Goal: Communication & Community: Answer question/provide support

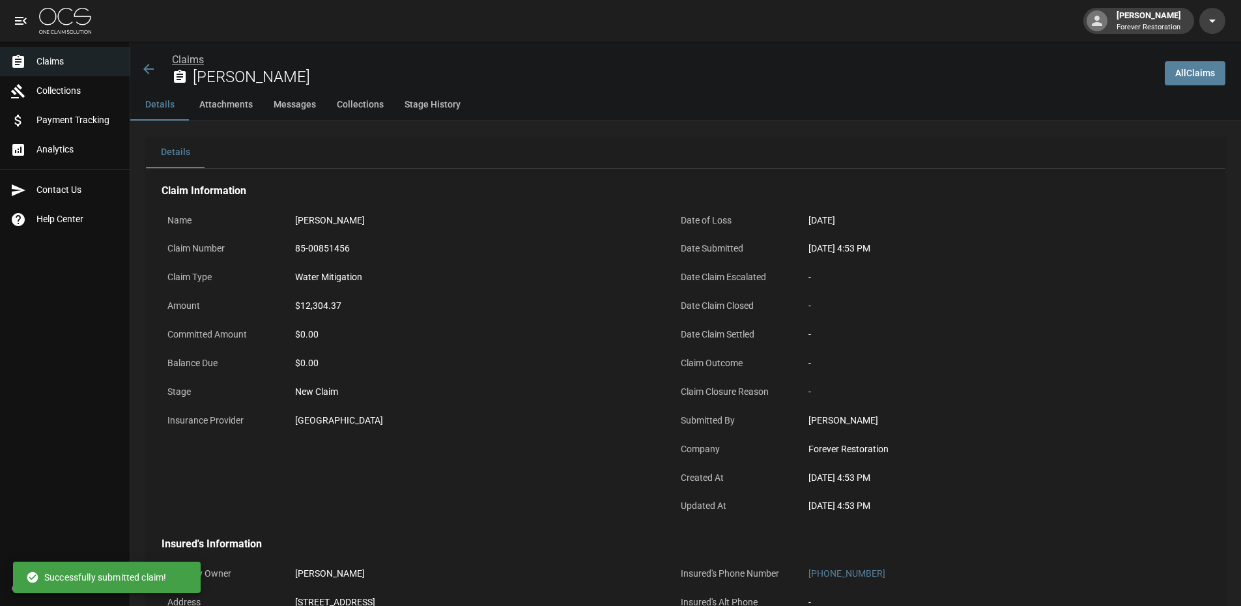
click at [186, 59] on link "Claims" at bounding box center [188, 59] width 32 height 12
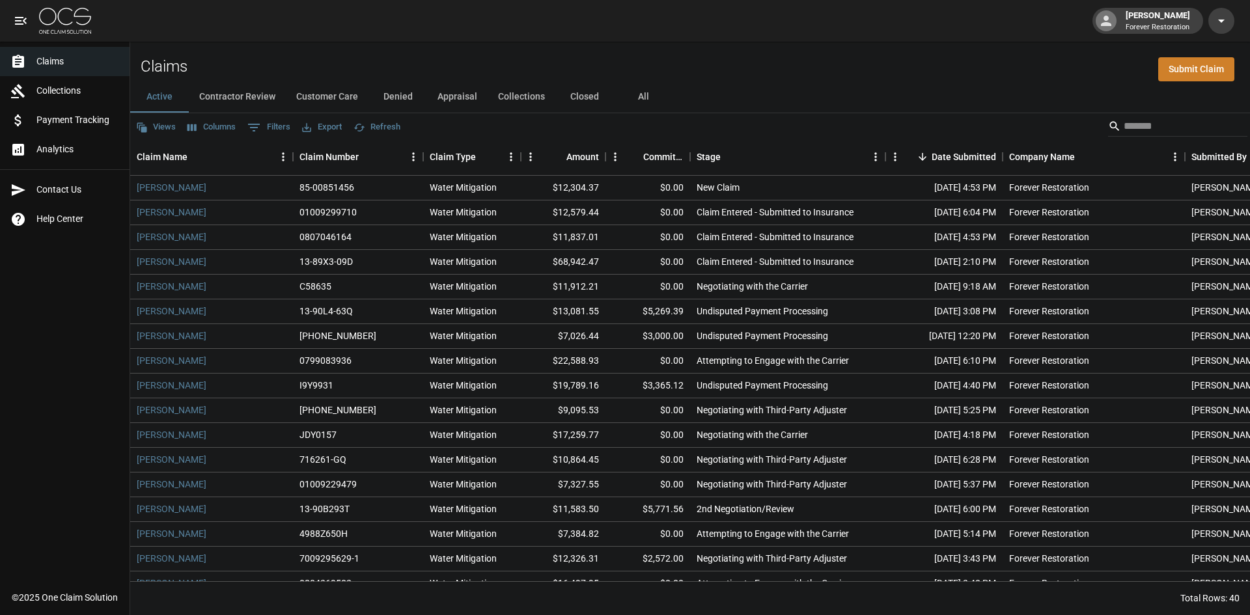
click at [350, 95] on button "Customer Care" at bounding box center [327, 96] width 83 height 31
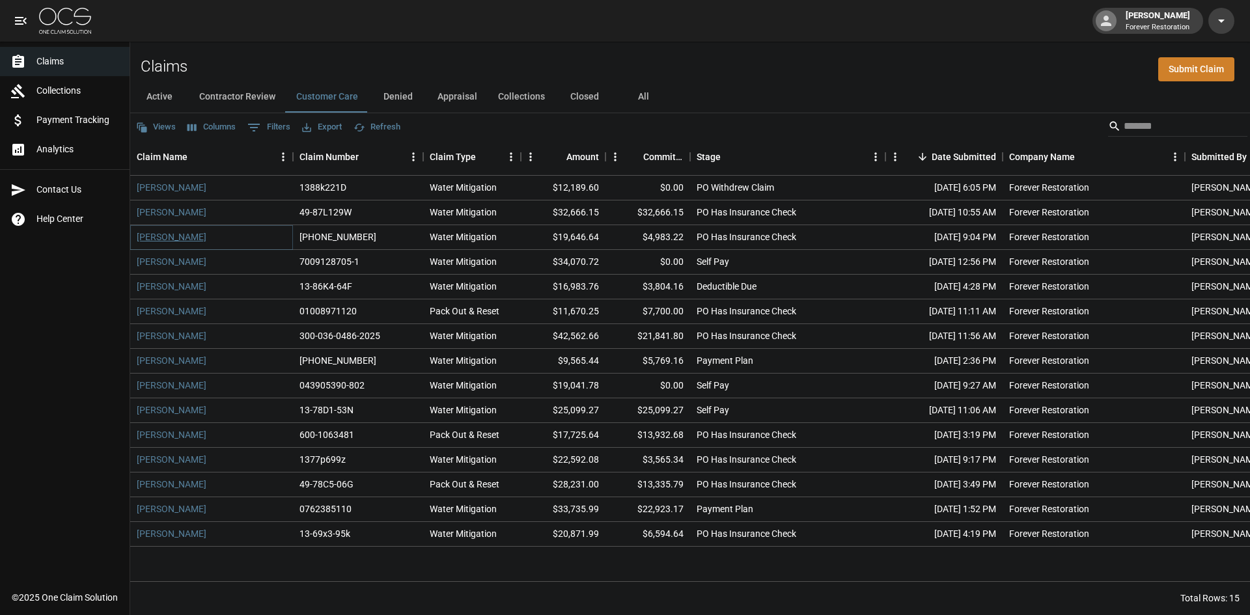
click at [178, 236] on link "[PERSON_NAME]" at bounding box center [172, 237] width 70 height 13
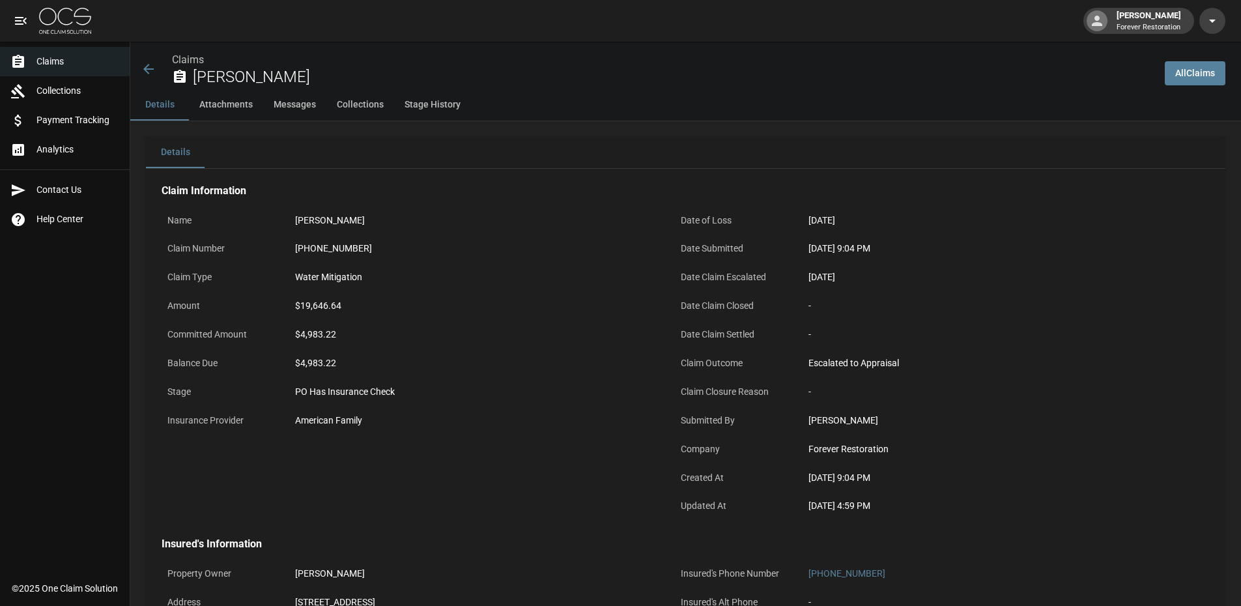
click at [69, 61] on span "Claims" at bounding box center [77, 62] width 83 height 14
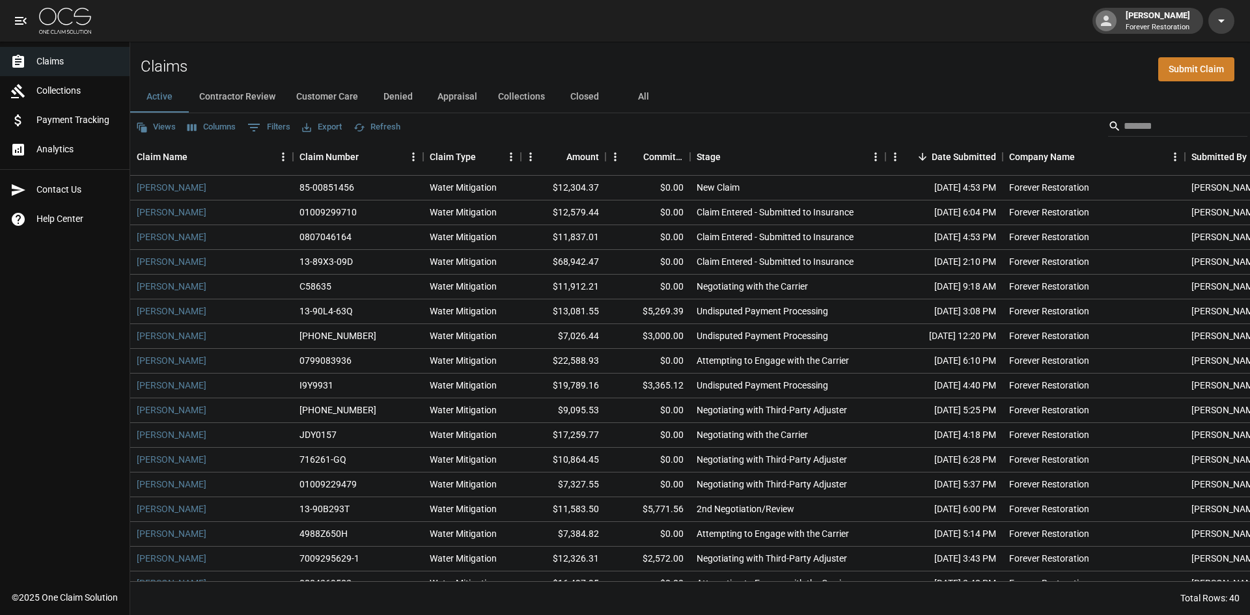
click at [345, 97] on button "Customer Care" at bounding box center [327, 96] width 83 height 31
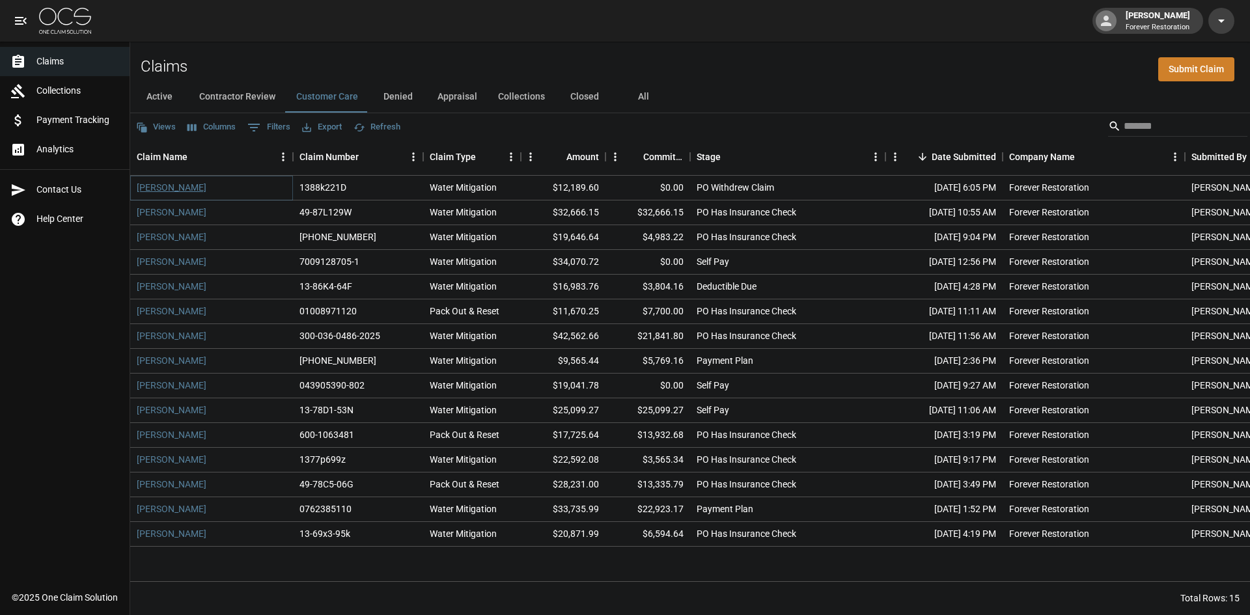
click at [150, 184] on link "[PERSON_NAME]" at bounding box center [172, 187] width 70 height 13
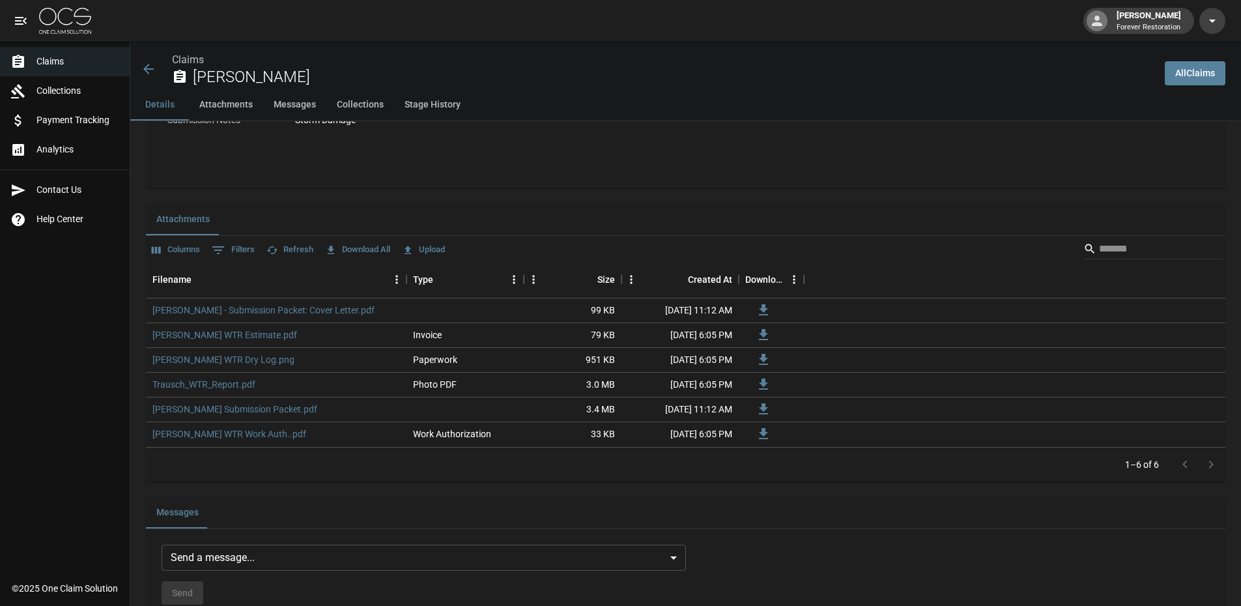
scroll to position [1107, 0]
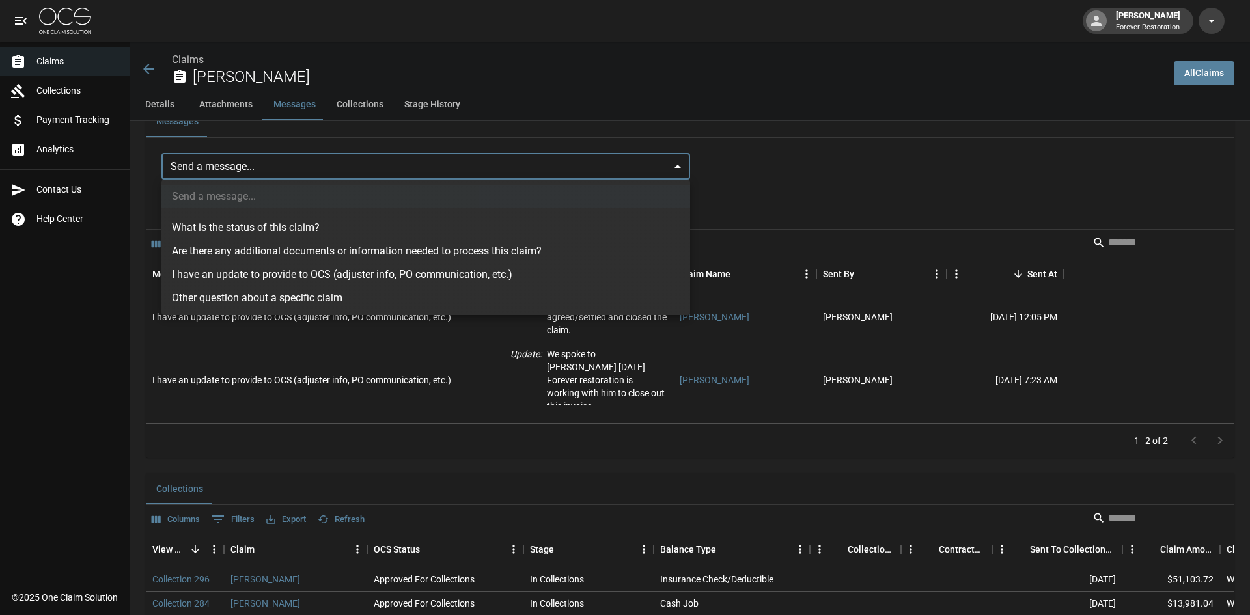
click at [307, 276] on li "I have an update to provide to OCS (adjuster info, PO communication, etc.)" at bounding box center [426, 274] width 529 height 23
type input "**********"
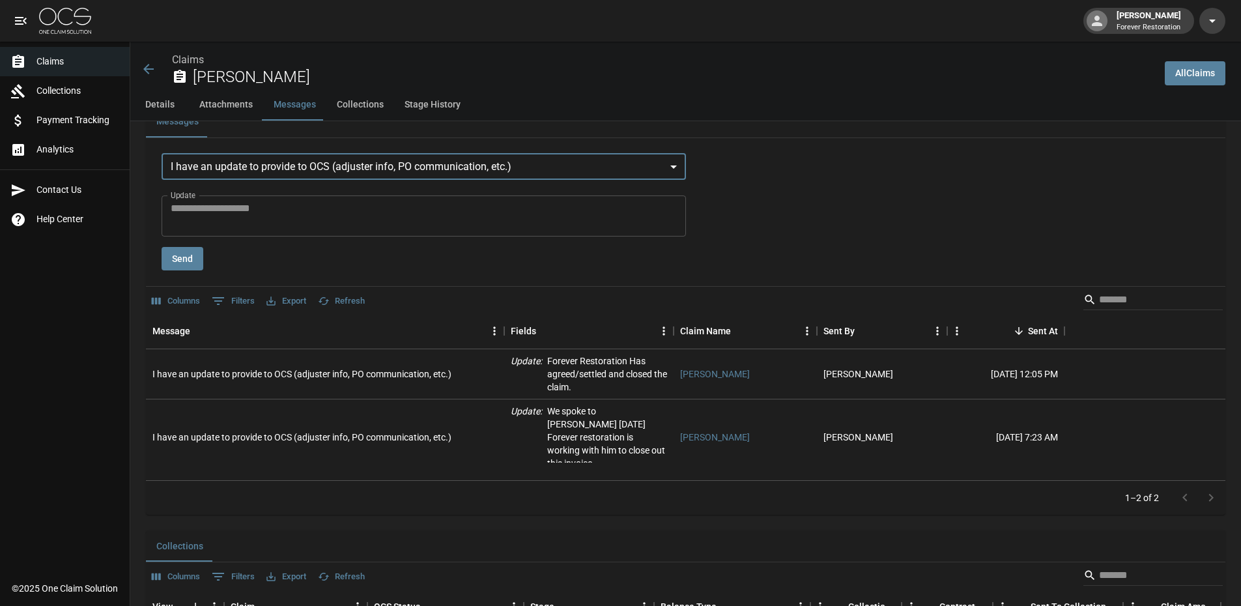
click at [330, 213] on textarea "Update" at bounding box center [424, 216] width 506 height 30
type textarea "*"
type textarea "**********"
click at [193, 263] on button "Send" at bounding box center [183, 259] width 42 height 24
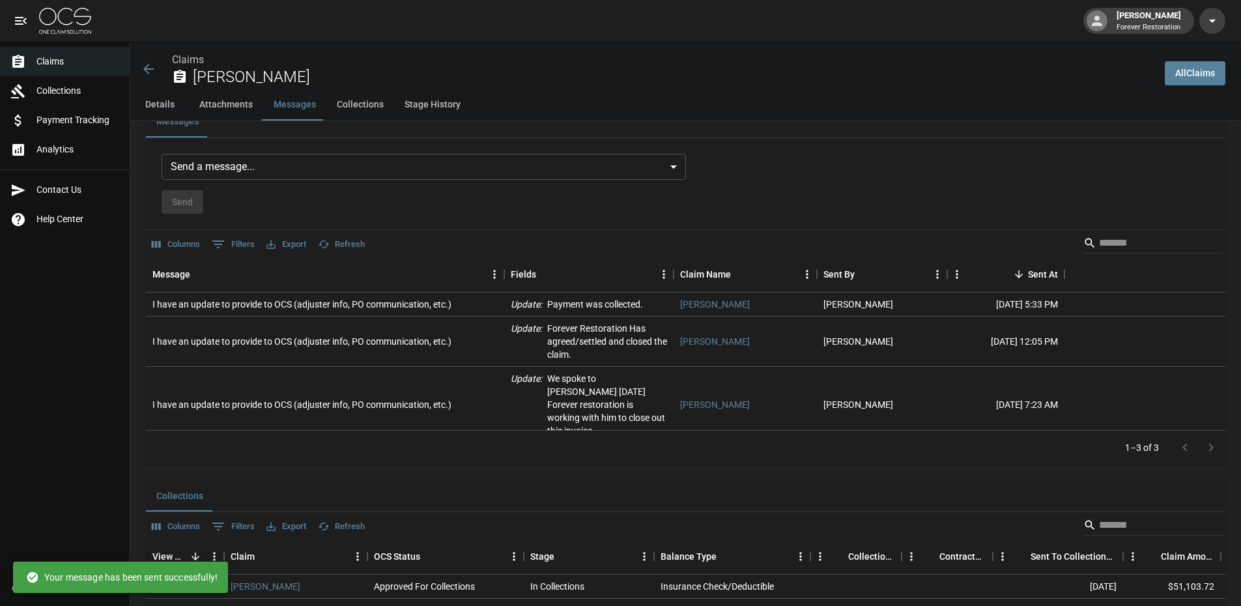
click at [168, 105] on button "Details" at bounding box center [159, 104] width 59 height 31
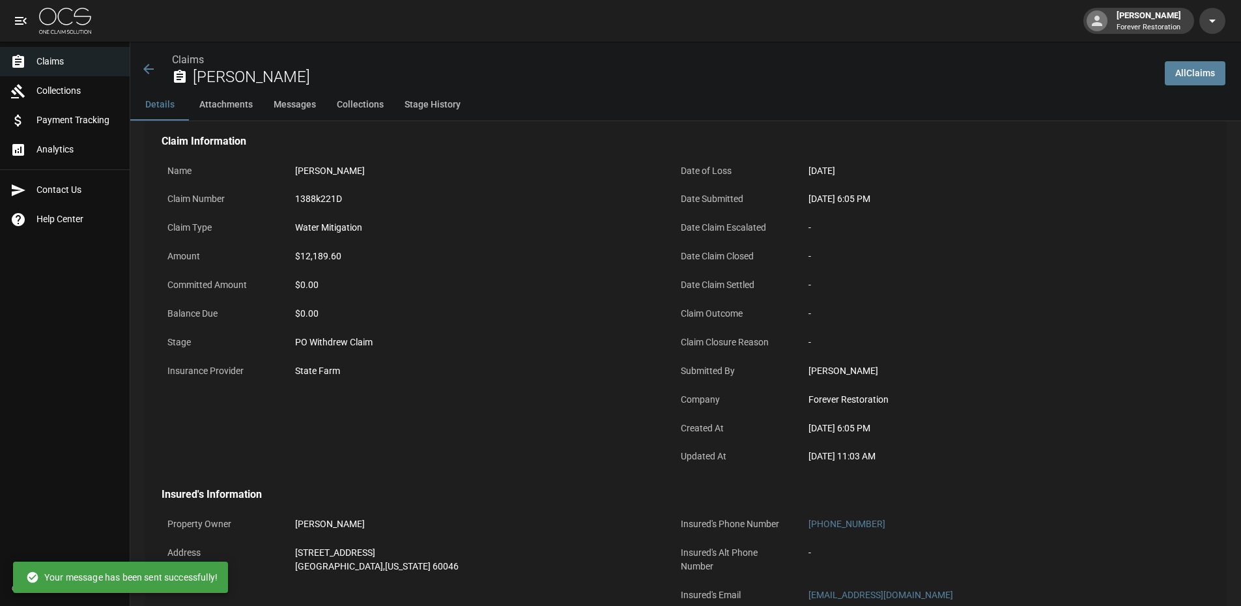
scroll to position [0, 0]
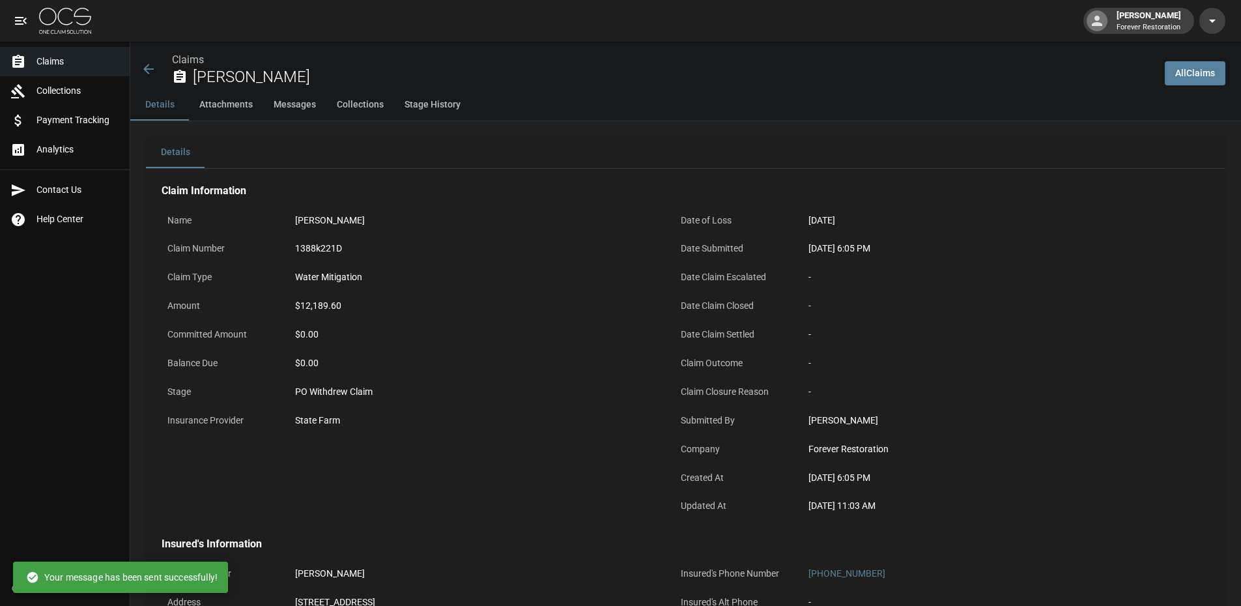
click at [144, 68] on icon at bounding box center [149, 69] width 16 height 16
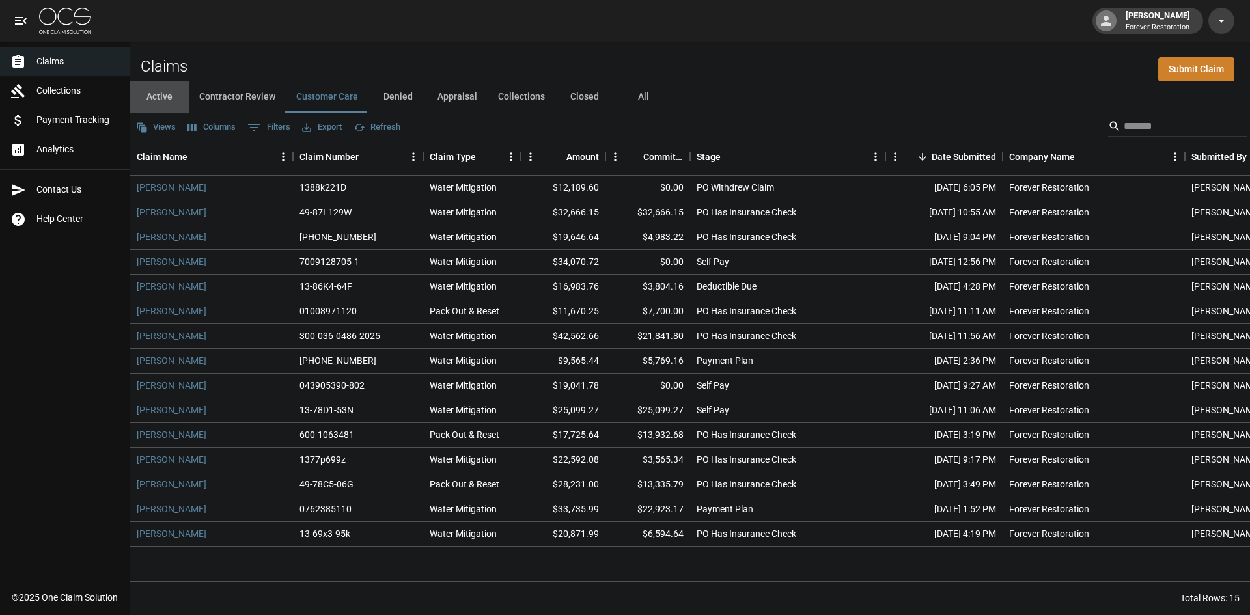
click at [173, 100] on button "Active" at bounding box center [159, 96] width 59 height 31
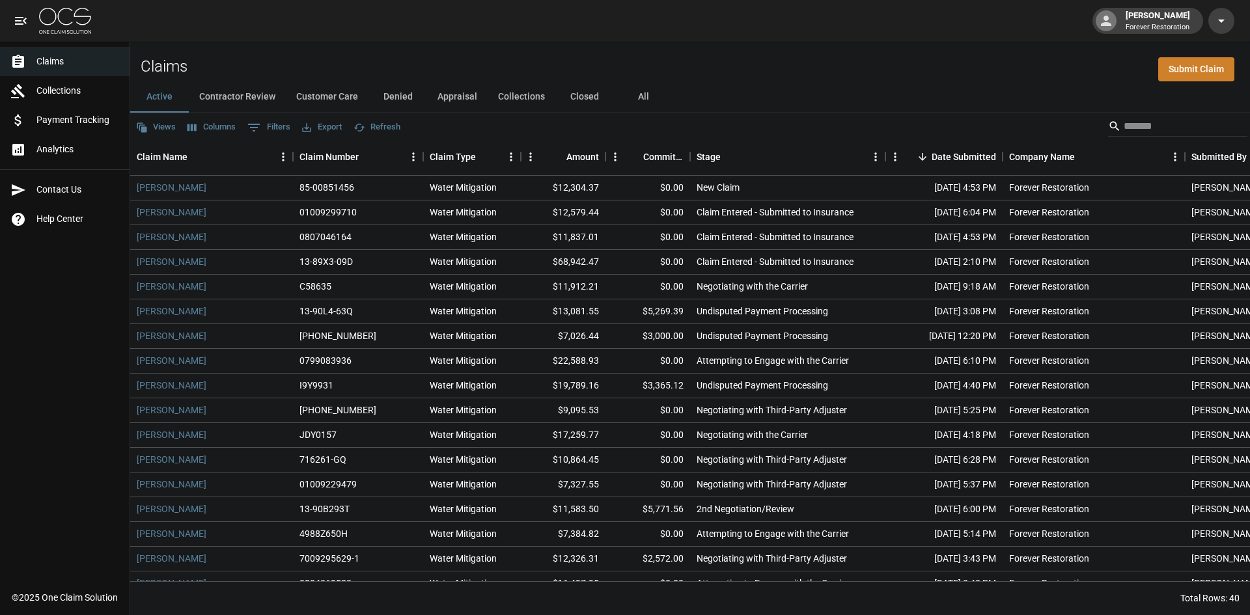
click at [311, 100] on button "Customer Care" at bounding box center [327, 96] width 83 height 31
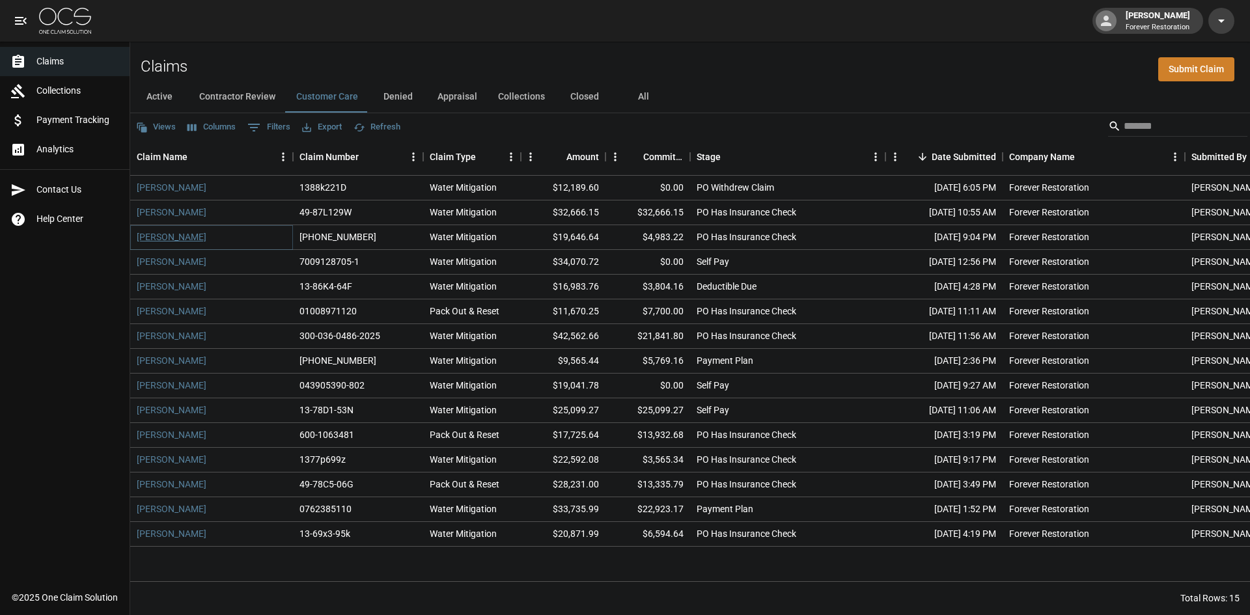
click at [154, 234] on link "[PERSON_NAME]" at bounding box center [172, 237] width 70 height 13
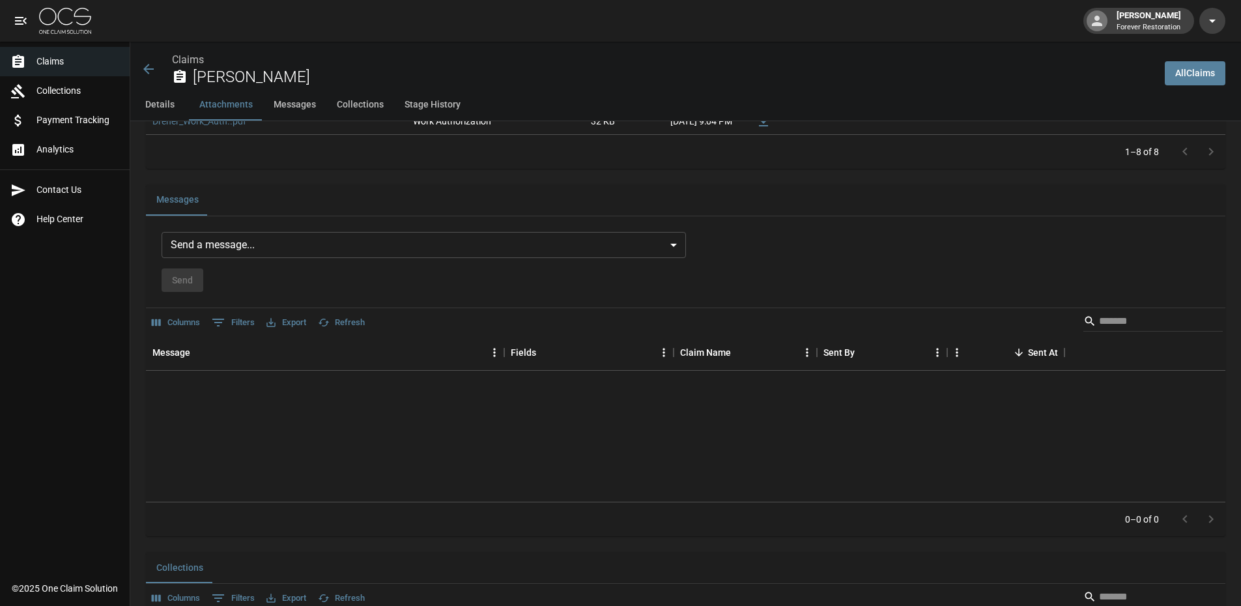
scroll to position [977, 0]
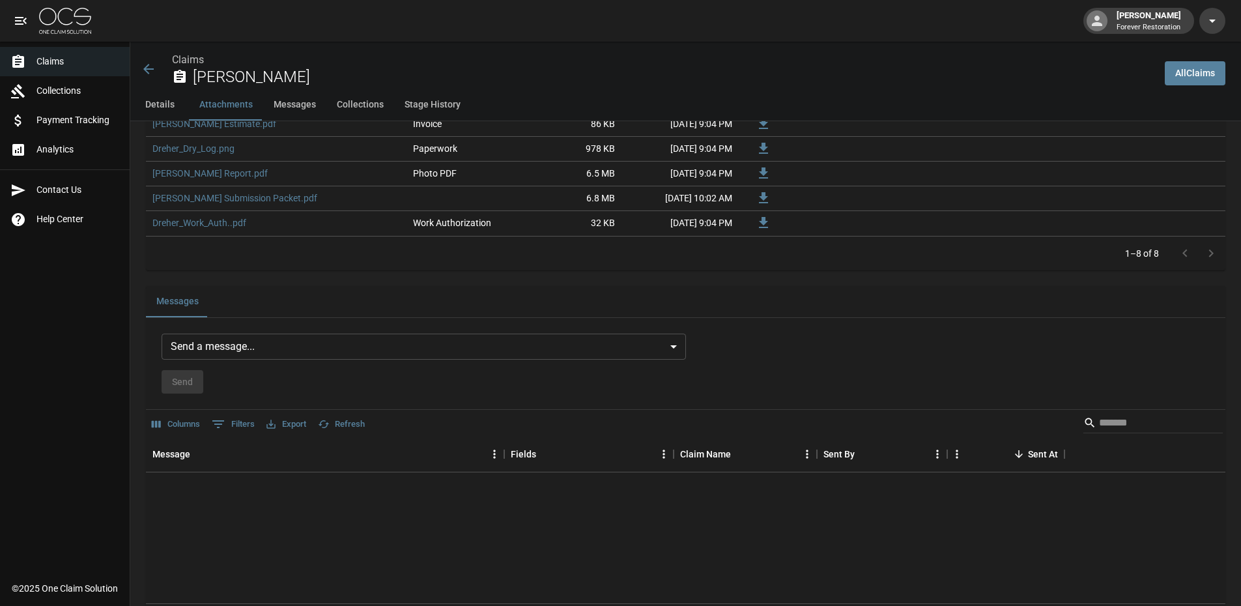
click at [395, 353] on body "[PERSON_NAME] Forever Restoration Claims Collections Payment Tracking Analytics…" at bounding box center [620, 249] width 1241 height 2453
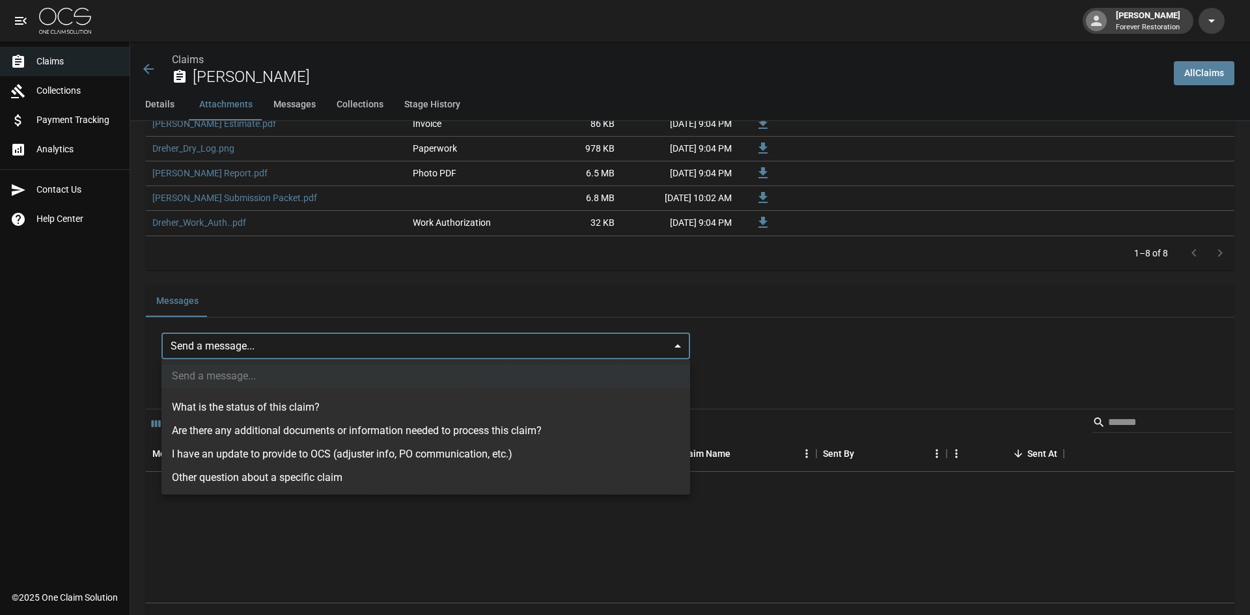
click at [291, 451] on li "I have an update to provide to OCS (adjuster info, PO communication, etc.)" at bounding box center [426, 454] width 529 height 23
type input "**********"
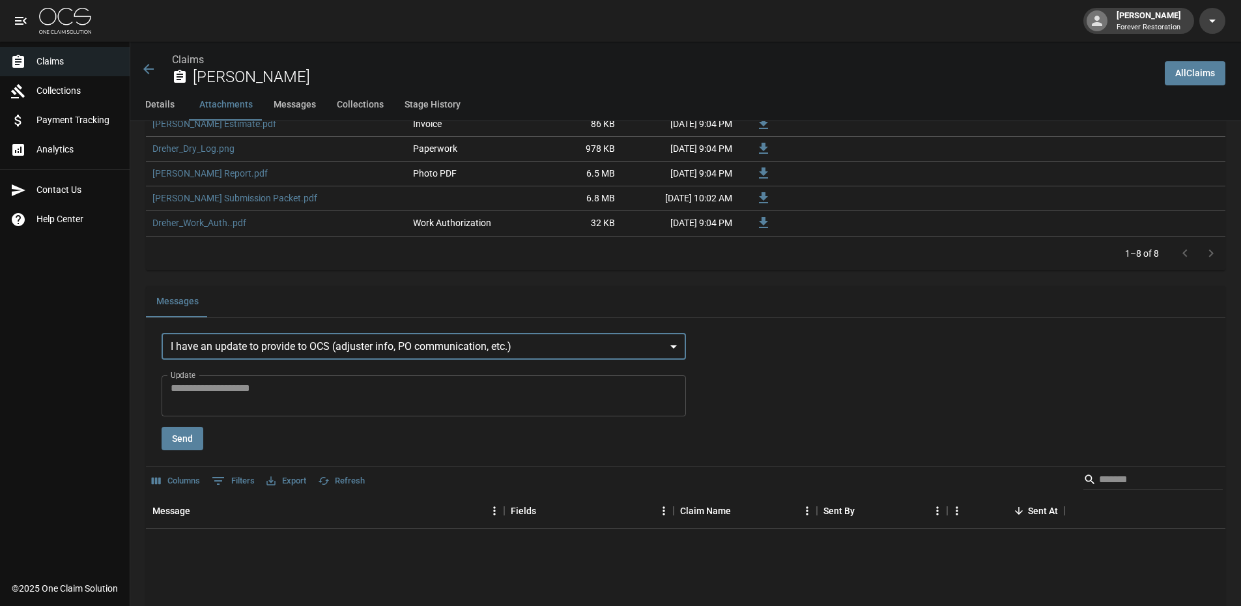
click at [325, 403] on textarea "Update" at bounding box center [424, 395] width 506 height 30
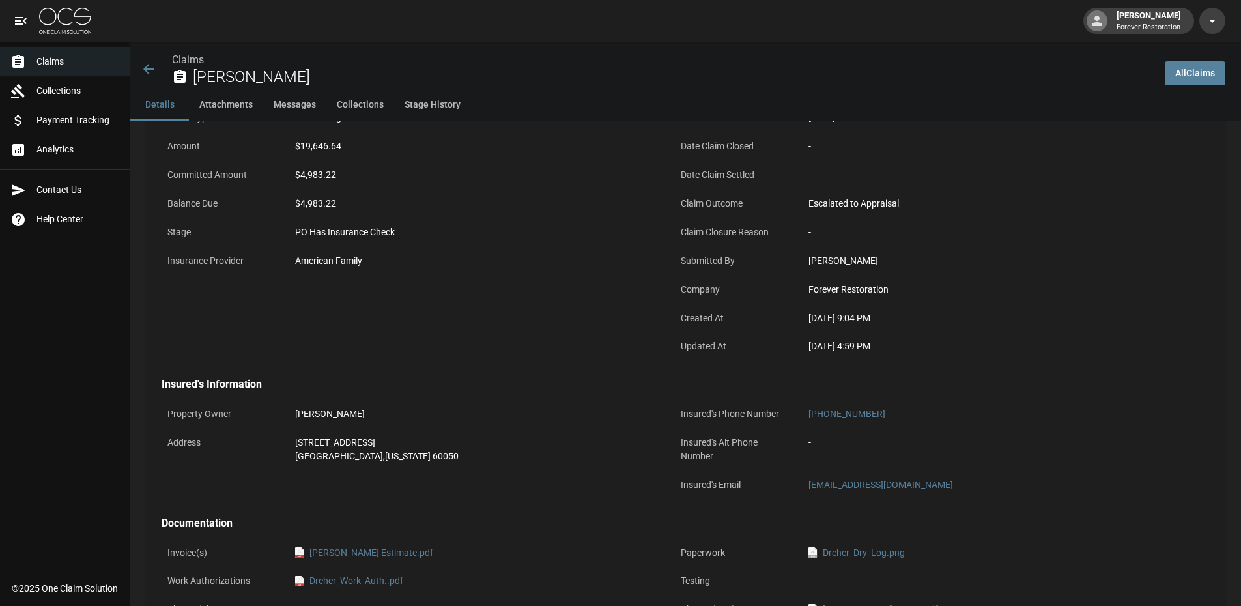
scroll to position [65, 0]
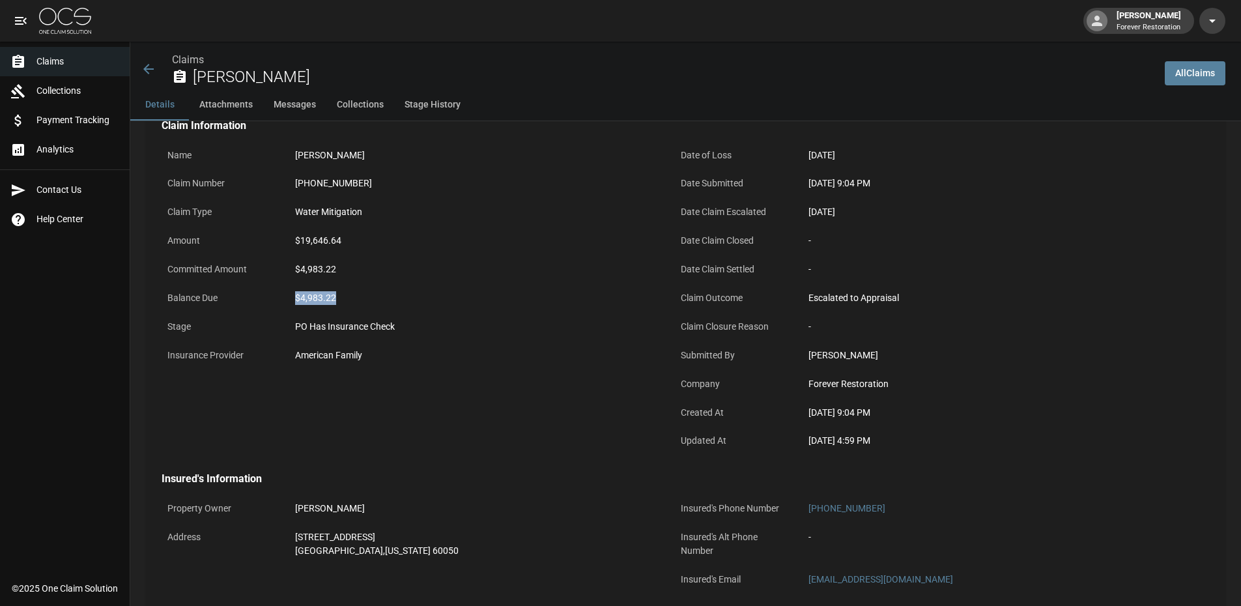
drag, startPoint x: 335, startPoint y: 292, endPoint x: 292, endPoint y: 298, distance: 43.3
click at [292, 298] on div "$4,983.22" at bounding box center [474, 297] width 370 height 25
copy div "$4,983.22"
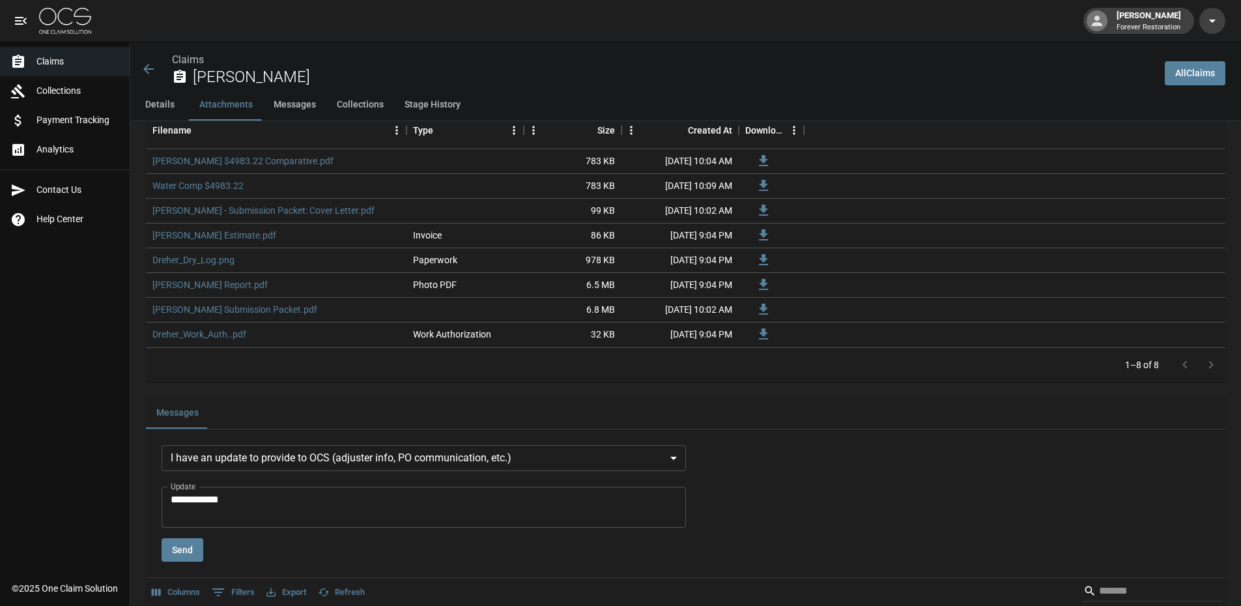
scroll to position [1042, 0]
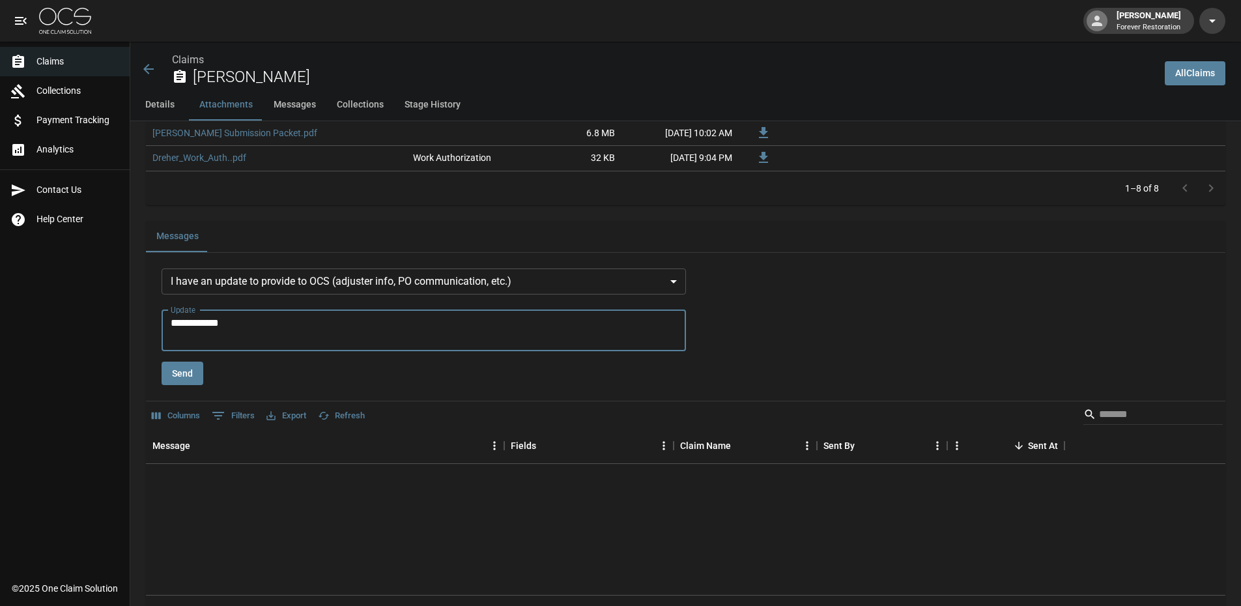
click at [274, 319] on textarea "**********" at bounding box center [426, 330] width 511 height 30
paste textarea "**********"
type textarea "**********"
click at [178, 373] on button "Send" at bounding box center [183, 373] width 42 height 24
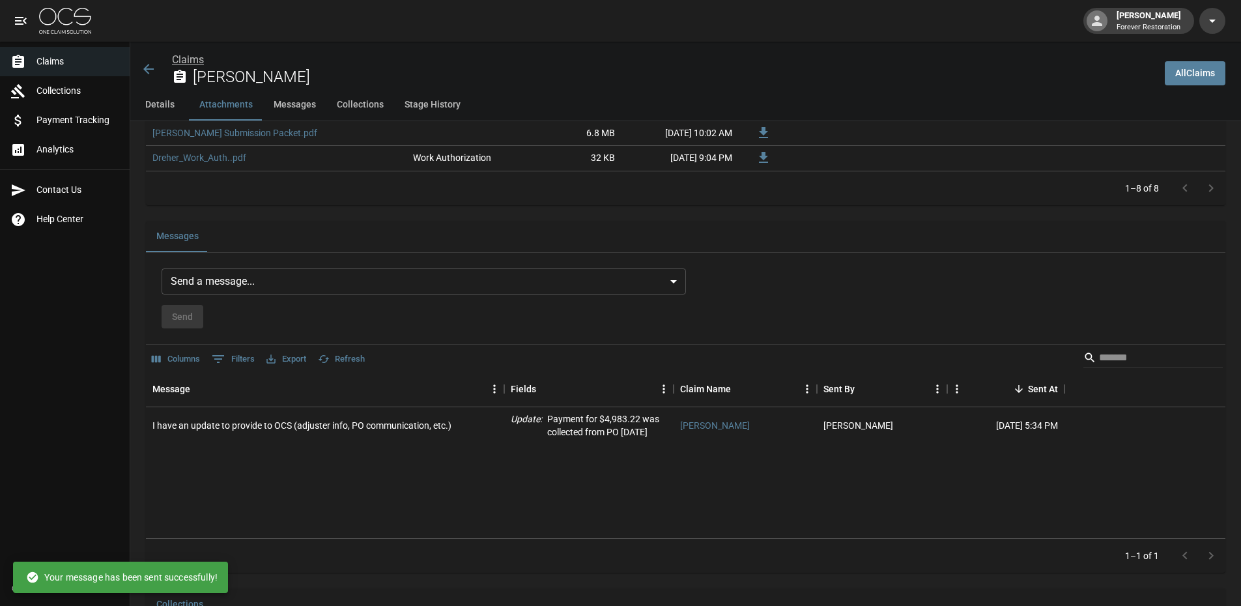
click at [184, 64] on link "Claims" at bounding box center [188, 59] width 32 height 12
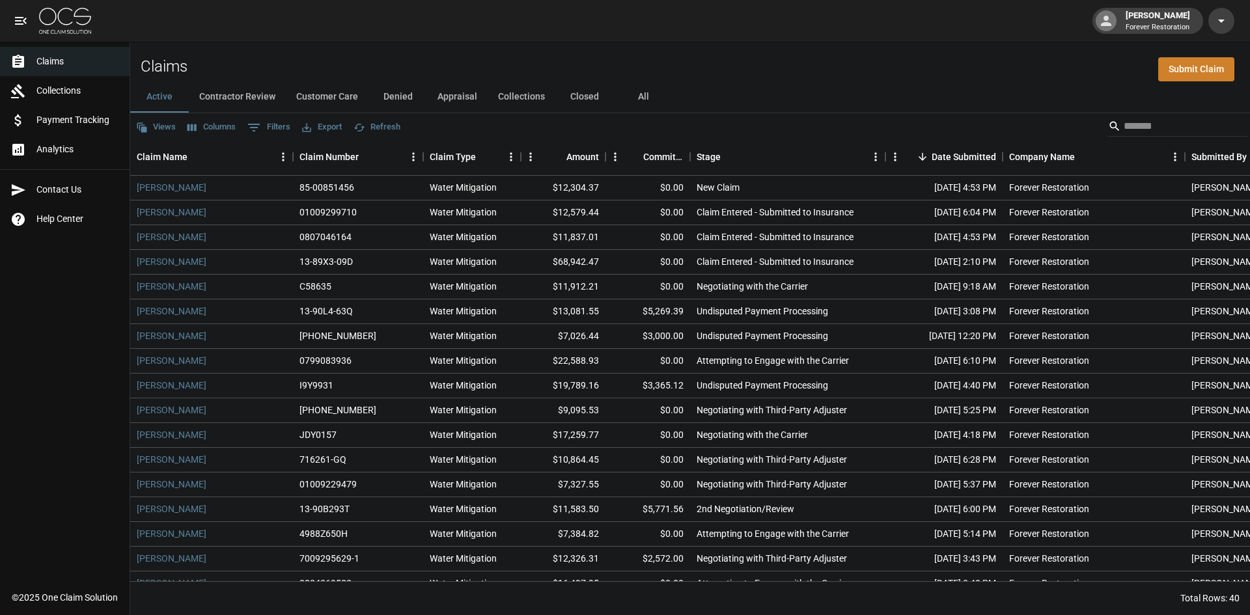
click at [326, 97] on button "Customer Care" at bounding box center [327, 96] width 83 height 31
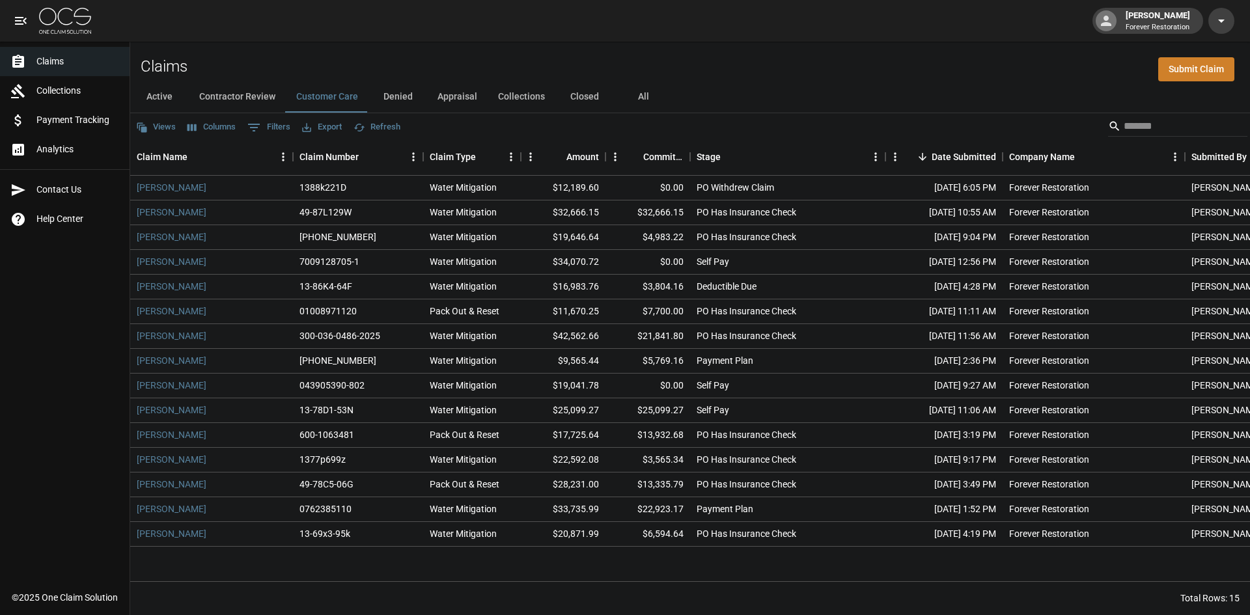
click at [450, 92] on button "Appraisal" at bounding box center [457, 96] width 61 height 31
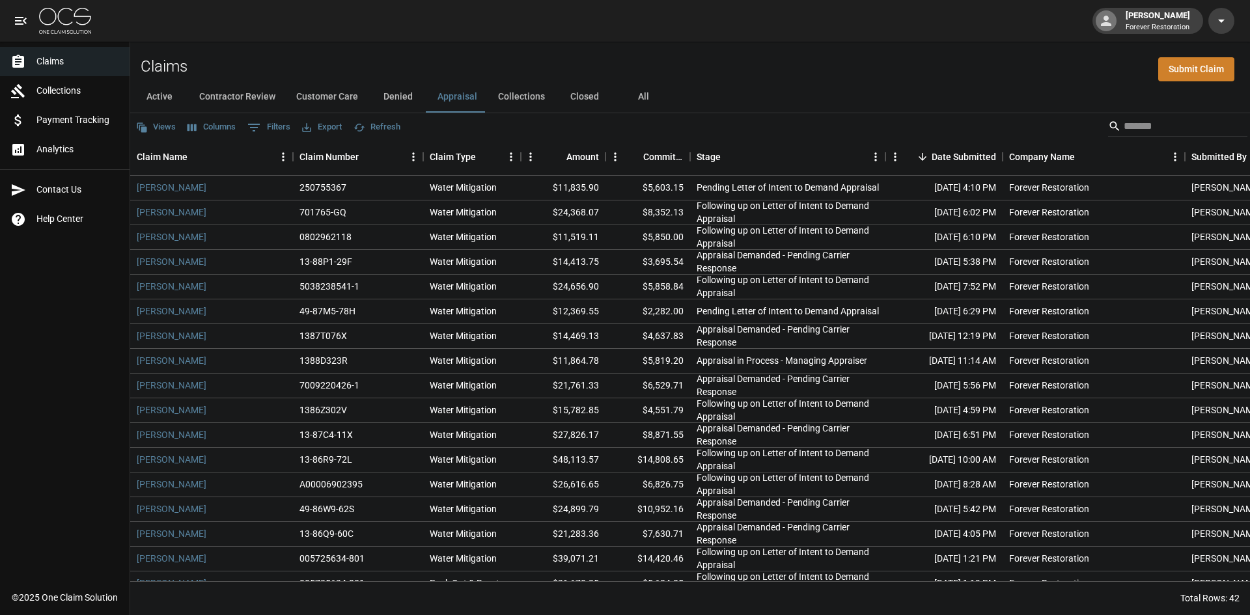
click at [399, 92] on button "Denied" at bounding box center [398, 96] width 59 height 31
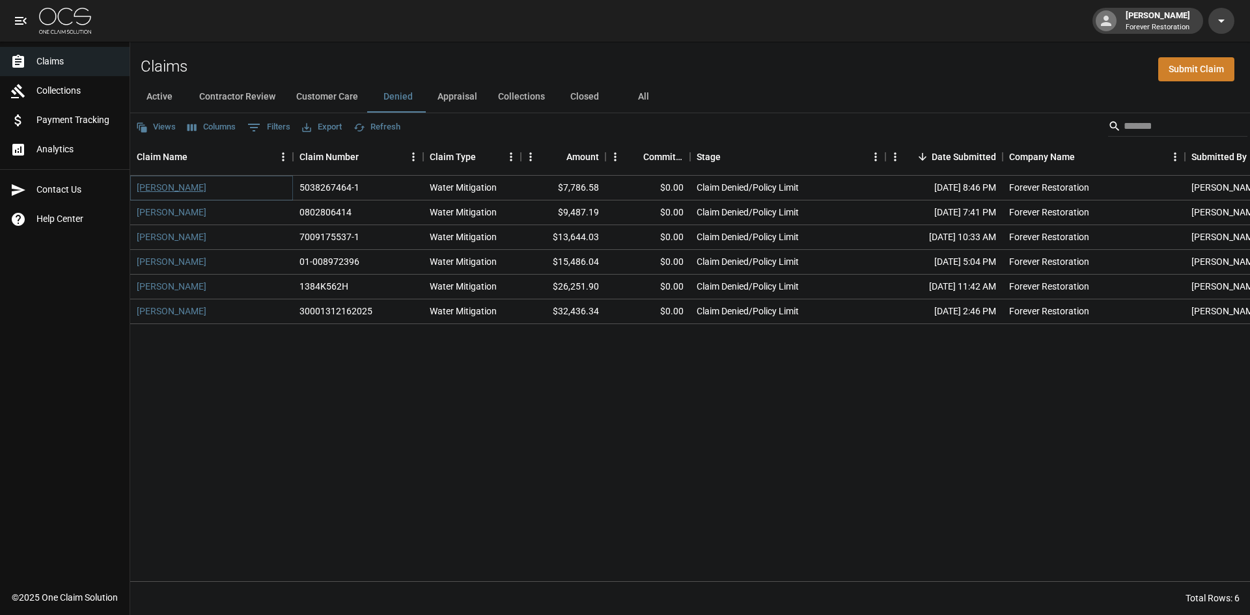
click at [167, 189] on link "[PERSON_NAME]" at bounding box center [172, 187] width 70 height 13
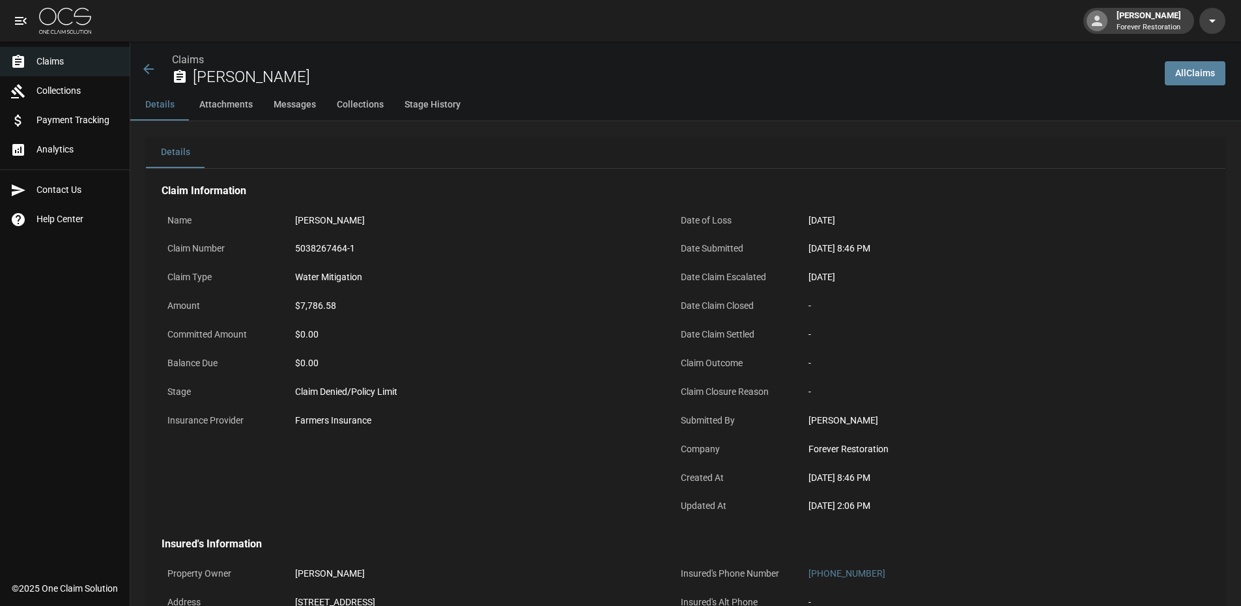
click at [150, 70] on icon at bounding box center [149, 69] width 16 height 16
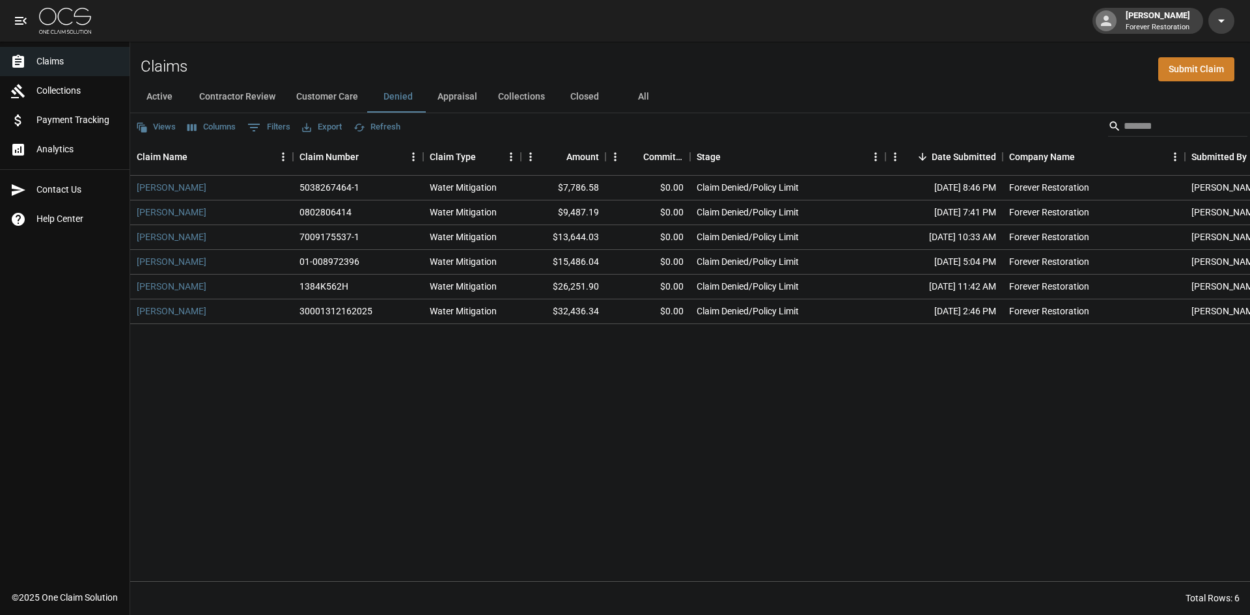
click at [304, 92] on button "Customer Care" at bounding box center [327, 96] width 83 height 31
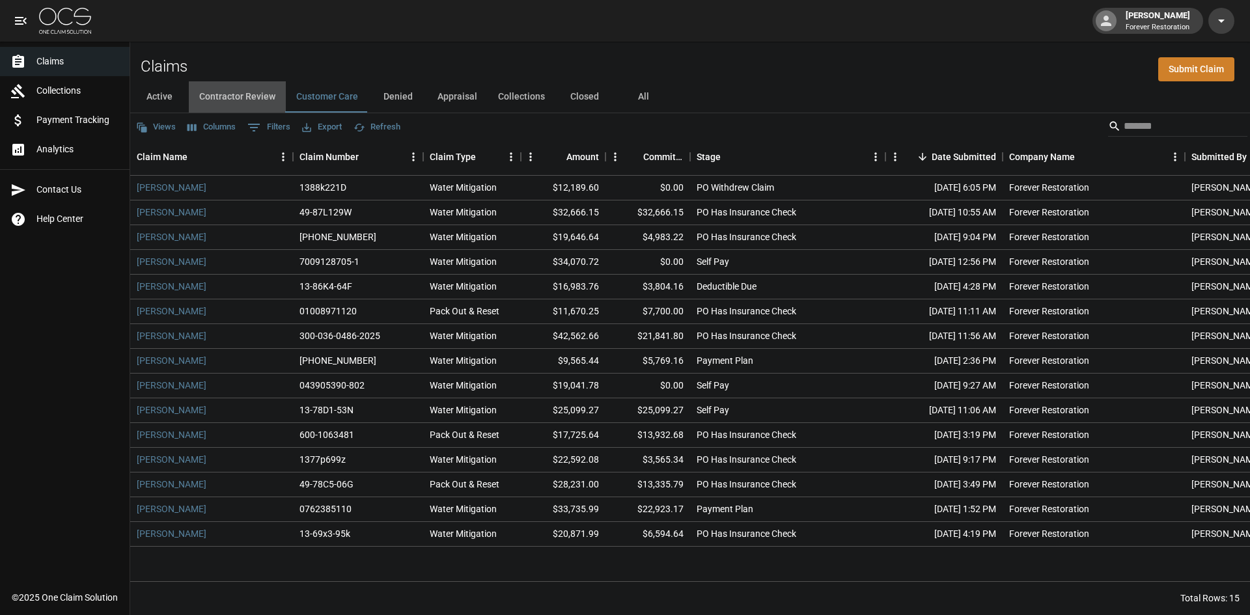
click at [240, 96] on button "Contractor Review" at bounding box center [237, 96] width 97 height 31
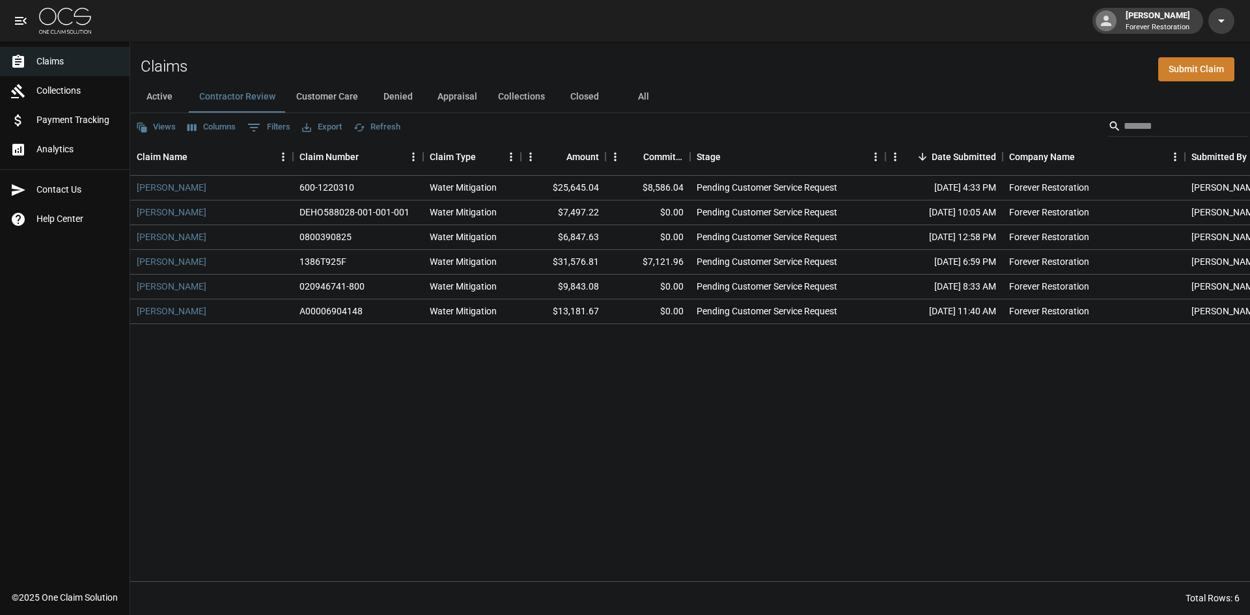
click at [330, 92] on button "Customer Care" at bounding box center [327, 96] width 83 height 31
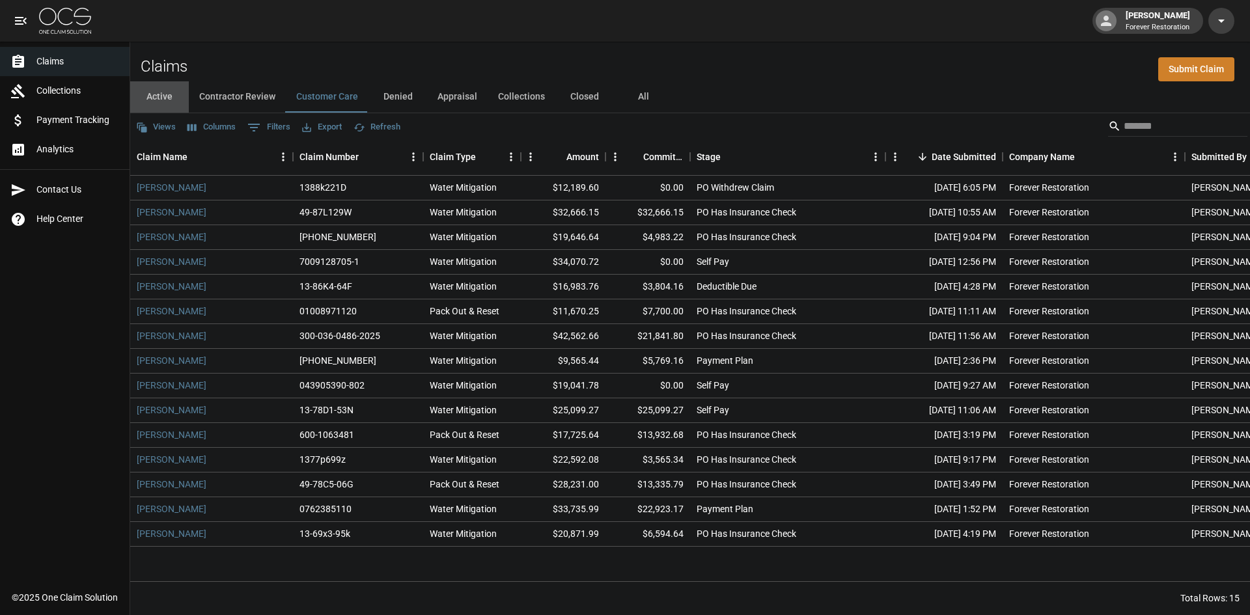
click at [168, 104] on button "Active" at bounding box center [159, 96] width 59 height 31
